Goal: Feedback & Contribution: Contribute content

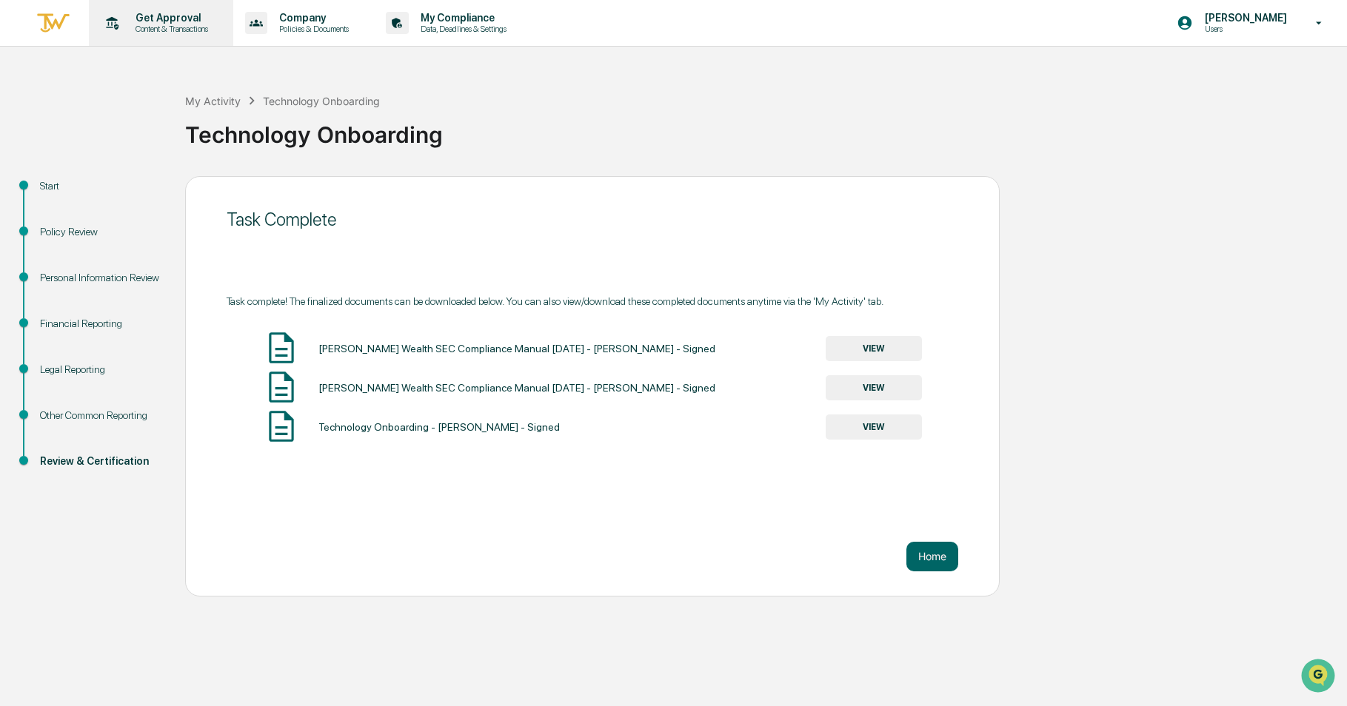
click at [190, 25] on p "Content & Transactions" at bounding box center [170, 29] width 92 height 10
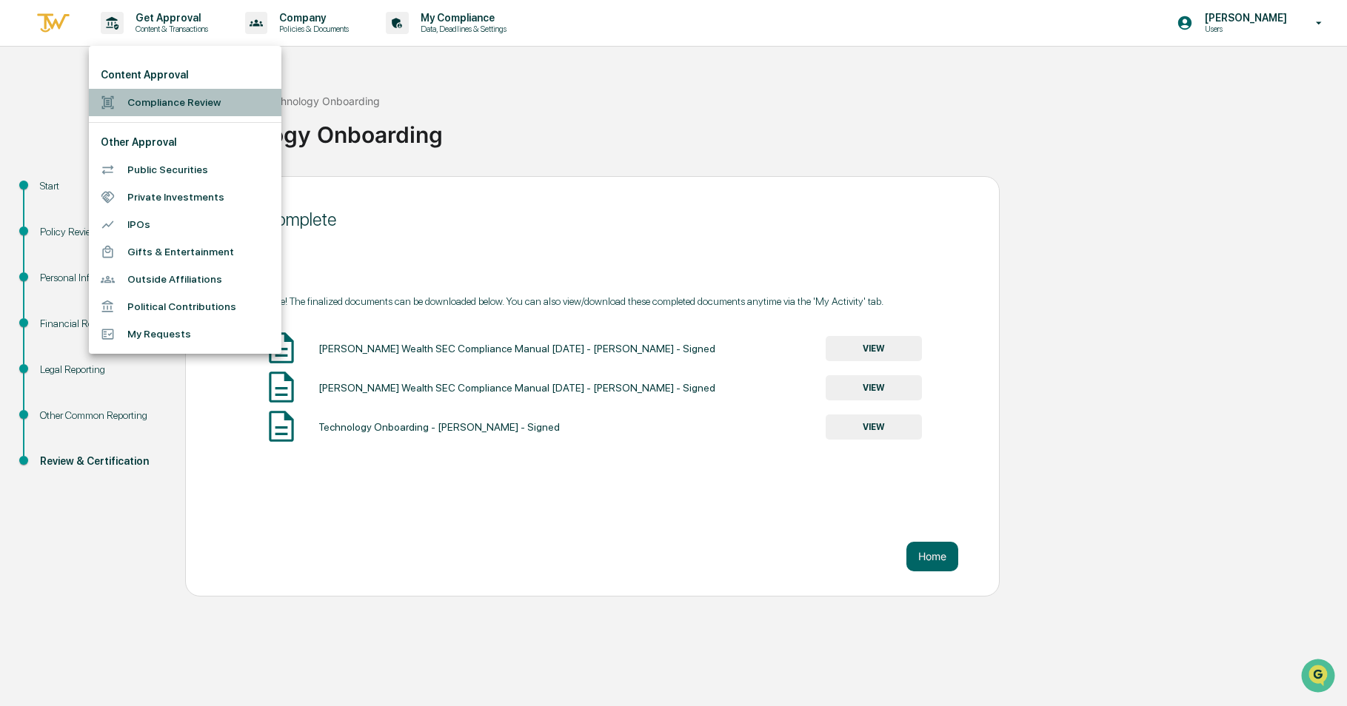
click at [162, 99] on li "Compliance Review" at bounding box center [185, 102] width 192 height 27
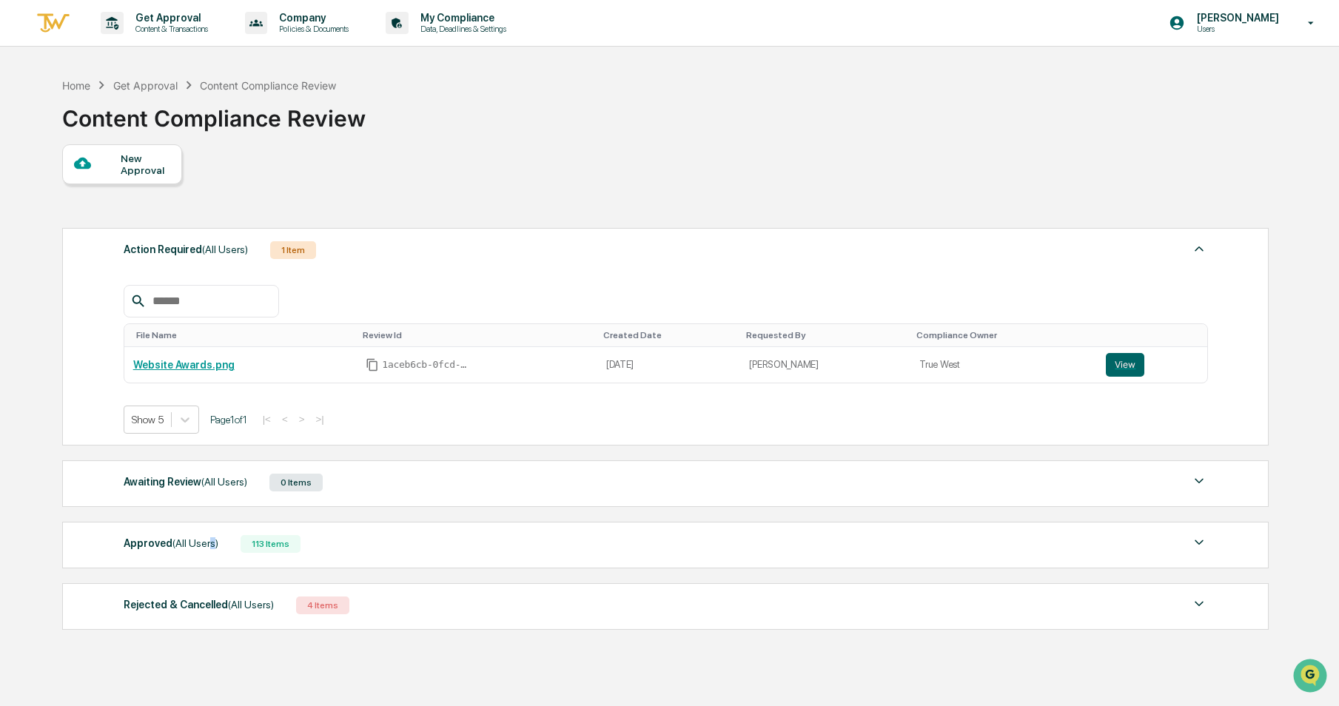
click at [206, 548] on span "(All Users)" at bounding box center [196, 544] width 46 height 12
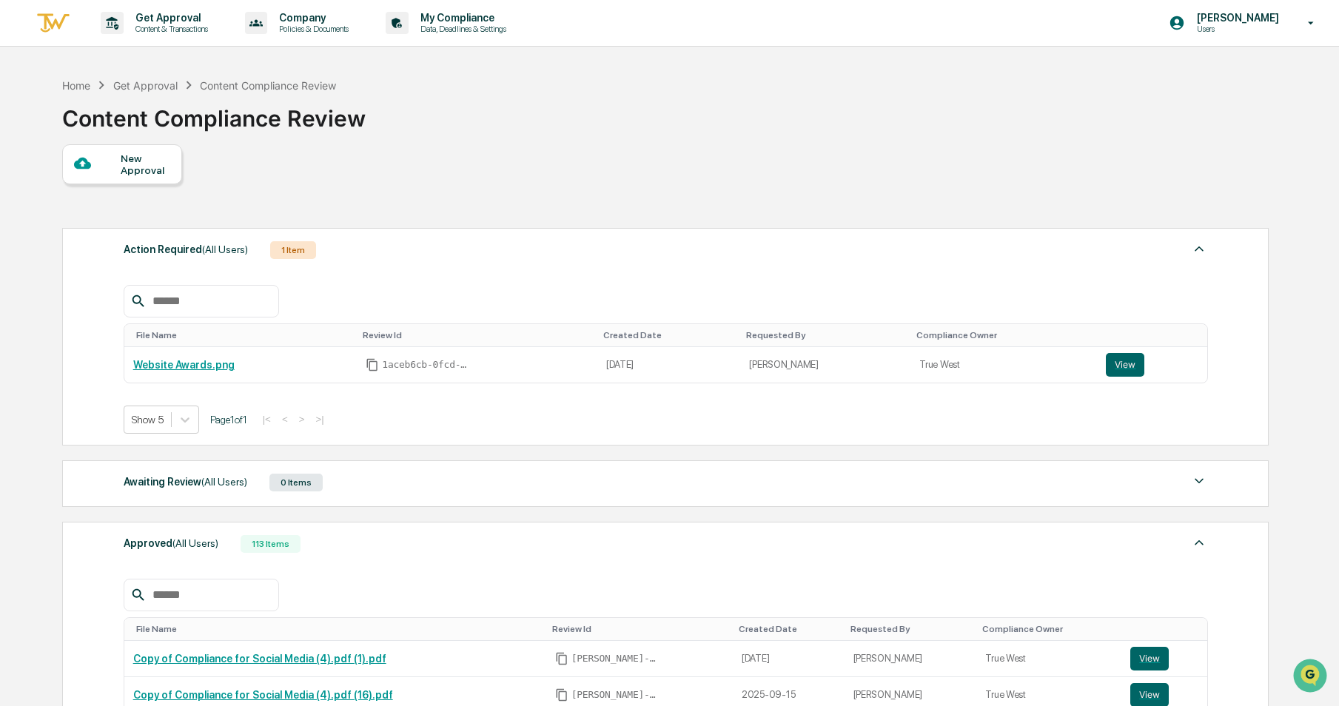
click at [115, 155] on div at bounding box center [97, 164] width 47 height 19
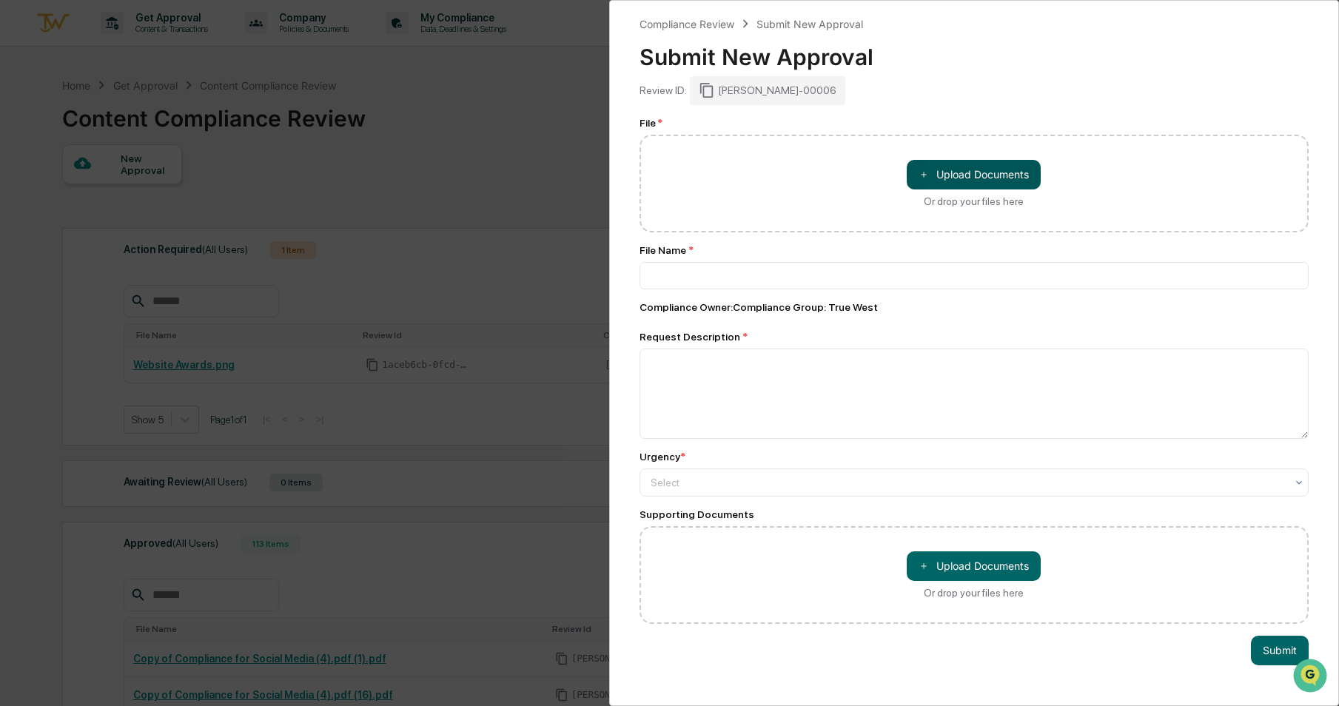
click at [978, 176] on button "＋ Upload Documents" at bounding box center [974, 175] width 134 height 30
type input "**********"
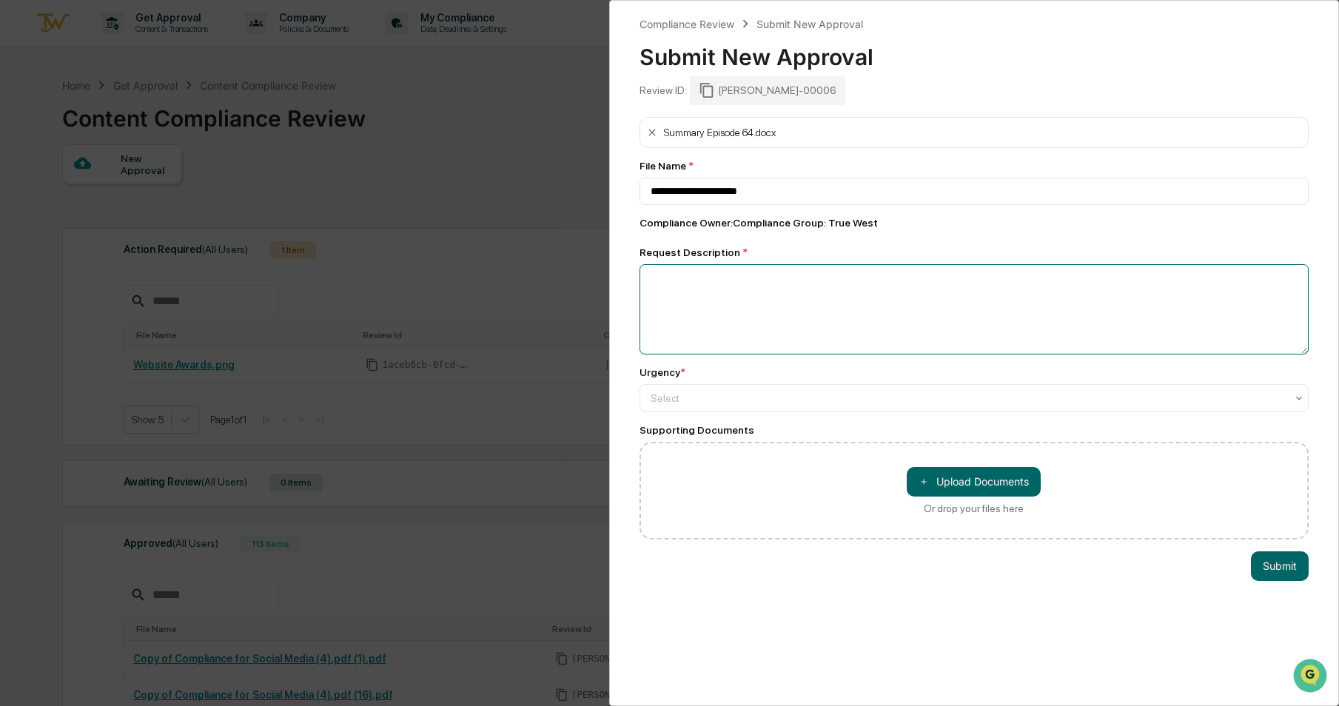
click at [995, 310] on textarea at bounding box center [975, 309] width 670 height 90
type textarea "*******"
click at [870, 409] on div "Select" at bounding box center [975, 398] width 670 height 28
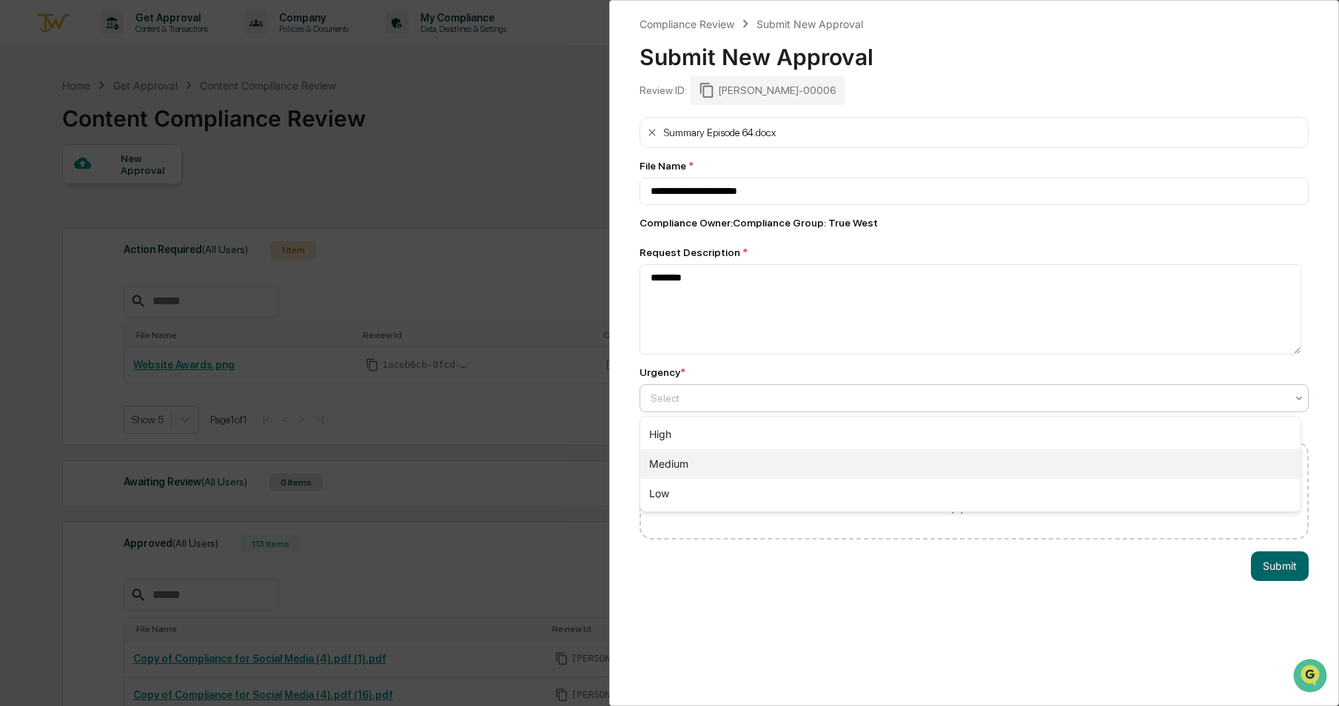
click at [829, 465] on div "Medium" at bounding box center [970, 464] width 661 height 30
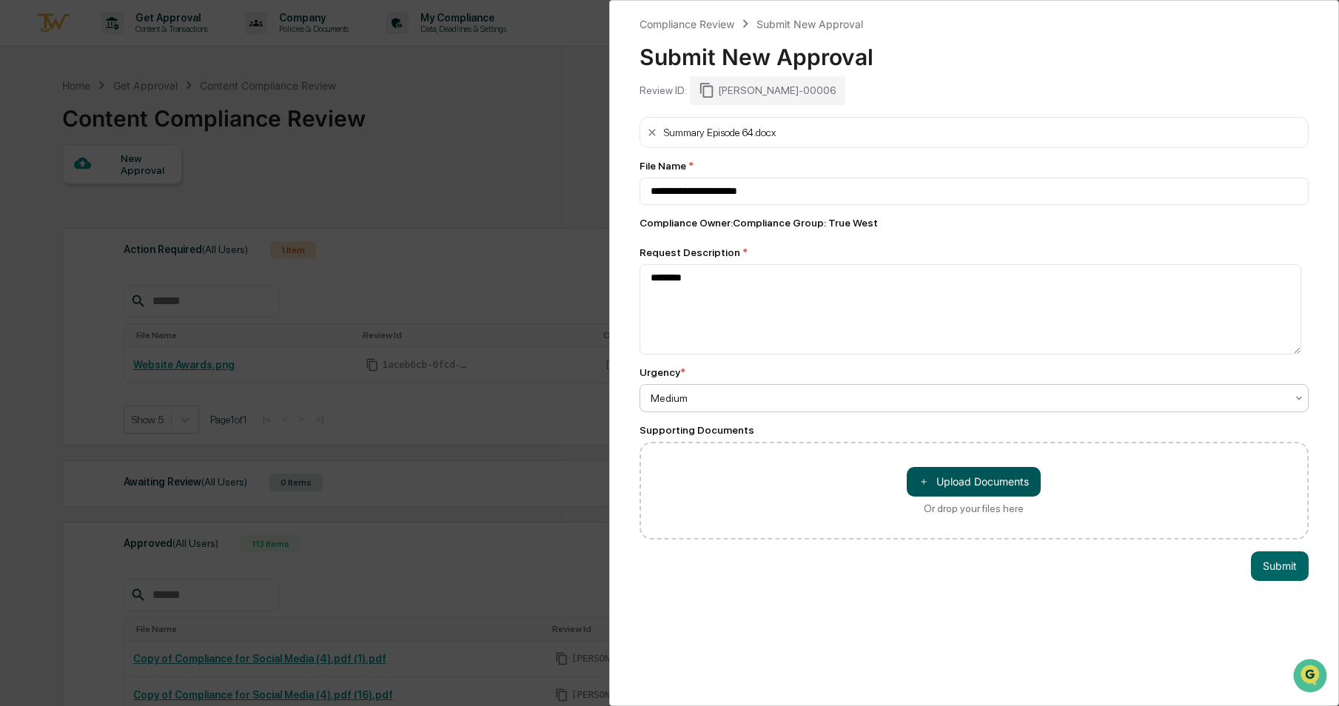
click at [912, 478] on button "＋ Upload Documents" at bounding box center [974, 482] width 134 height 30
click at [1282, 571] on button "Submit" at bounding box center [1280, 567] width 58 height 30
